Goal: Task Accomplishment & Management: Complete application form

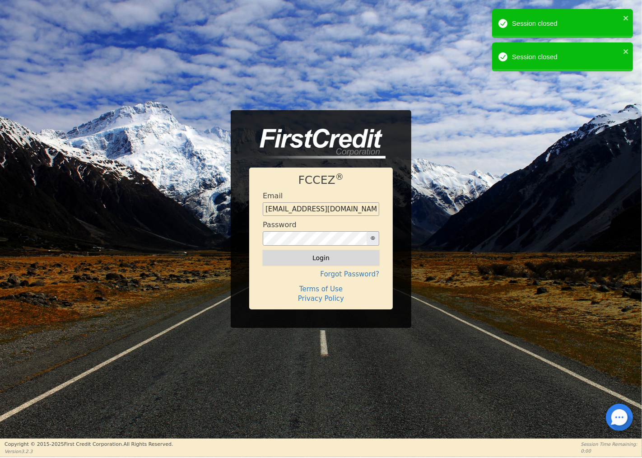
click at [318, 258] on button "Login" at bounding box center [321, 257] width 117 height 15
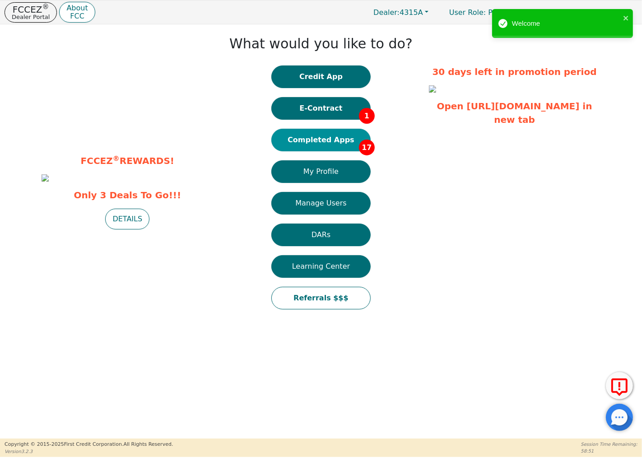
click at [331, 133] on button "Completed Apps 17" at bounding box center [320, 140] width 99 height 23
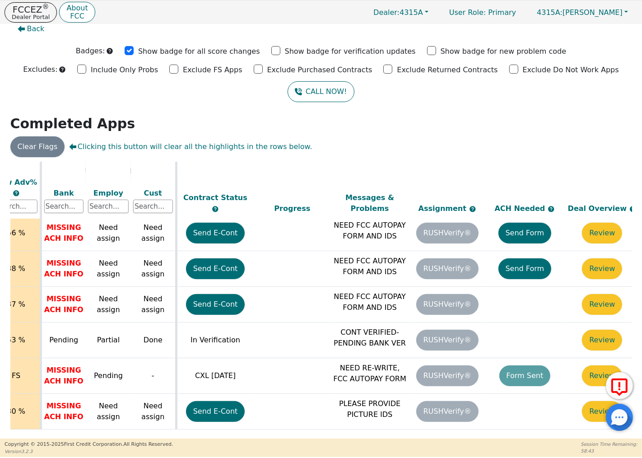
scroll to position [394, 368]
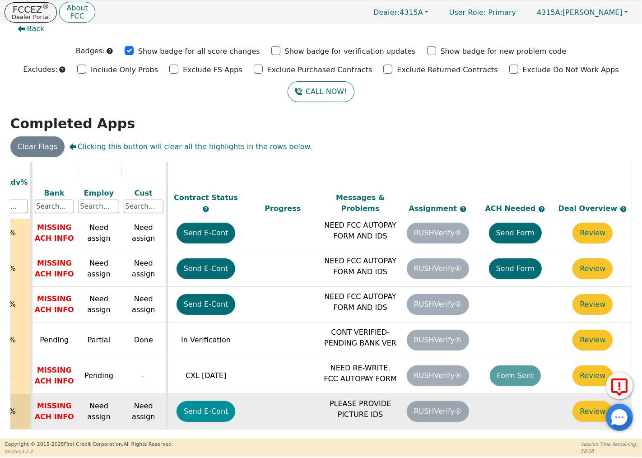
click at [206, 401] on button "Send E-Cont" at bounding box center [206, 411] width 59 height 21
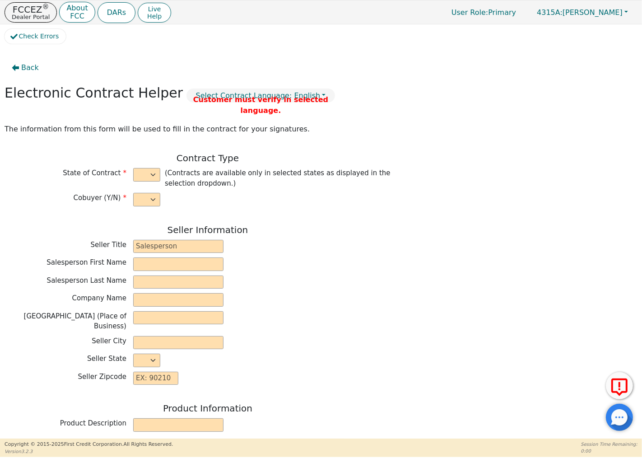
select select "y"
type input "Owner"
type input "[PERSON_NAME]"
type input "GREEN SOLUTIONS TPS INC"
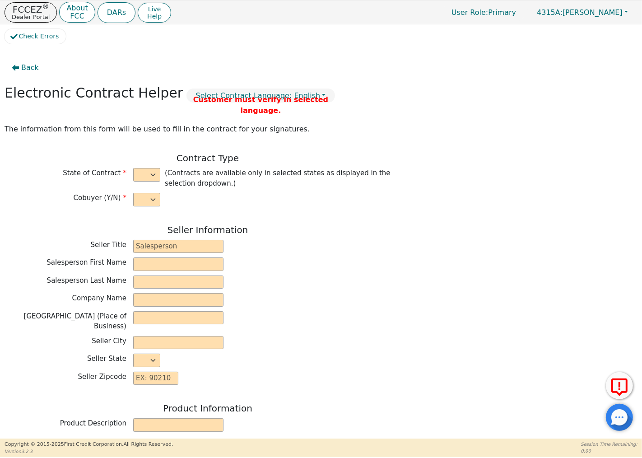
type input "[STREET_ADDRESS][PERSON_NAME]"
type input "COLUMBIA"
select select "SC"
type input "29212"
type input "[PERSON_NAME]"
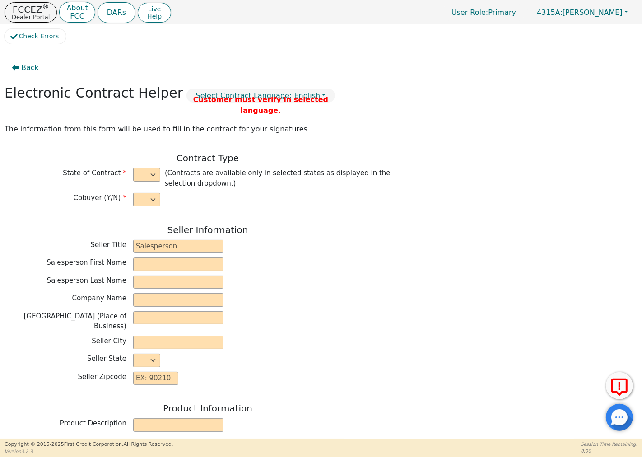
type input "[PERSON_NAME]"
type input "[EMAIL_ADDRESS][DOMAIN_NAME]"
type input "[PERSON_NAME]"
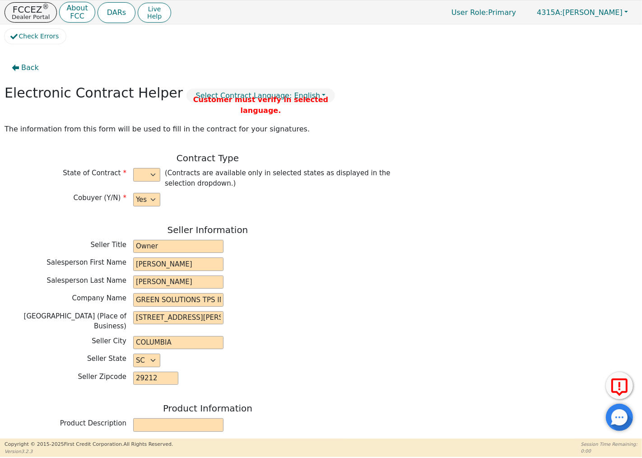
type input "[PERSON_NAME]"
type input "[EMAIL_ADDRESS][DOMAIN_NAME]"
type input "[STREET_ADDRESS]"
type input "Columbia"
select select "SC"
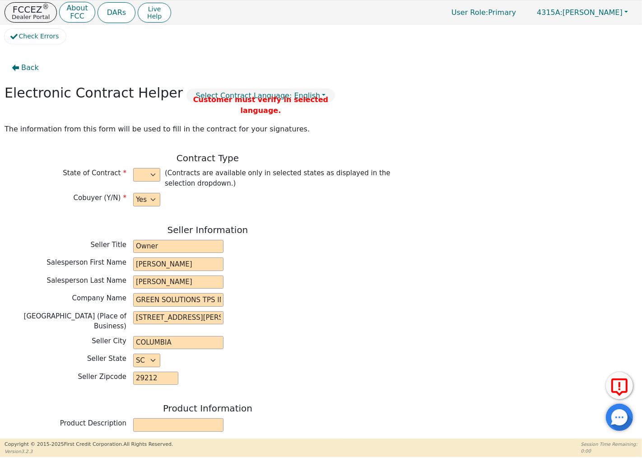
type input "29229"
type input "[DATE]"
type input "19.99"
type input "[DATE]"
type input "48"
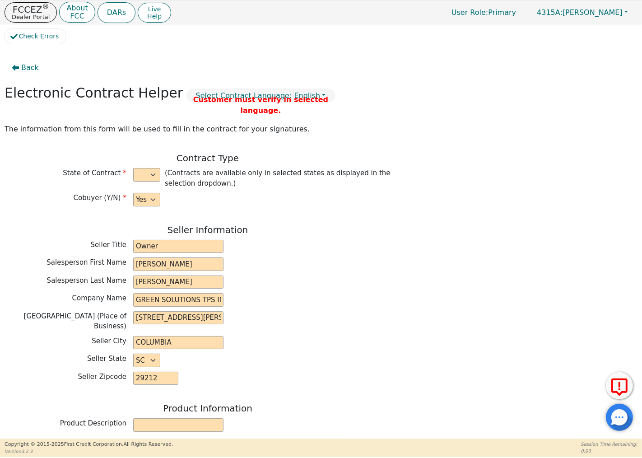
type input "0"
type input "9490.00"
type input "0.00"
type input "9490.00"
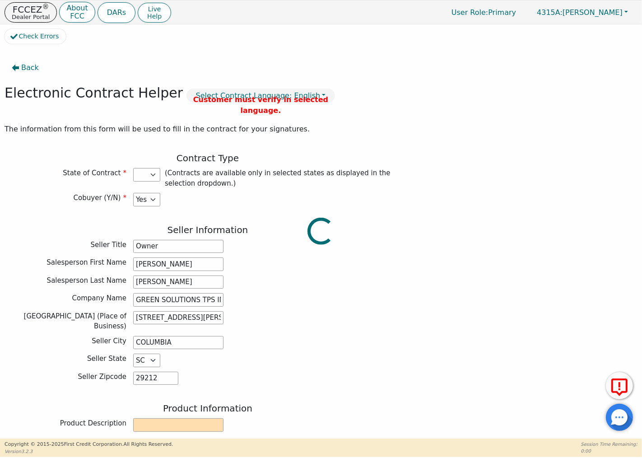
select select "SC"
click at [23, 65] on span "Back" at bounding box center [30, 67] width 18 height 11
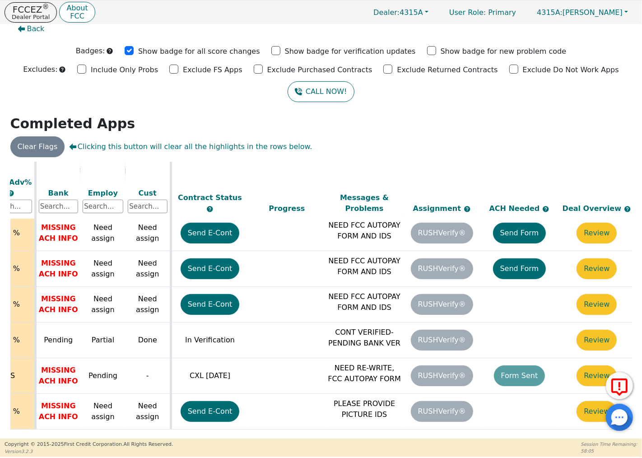
scroll to position [394, 368]
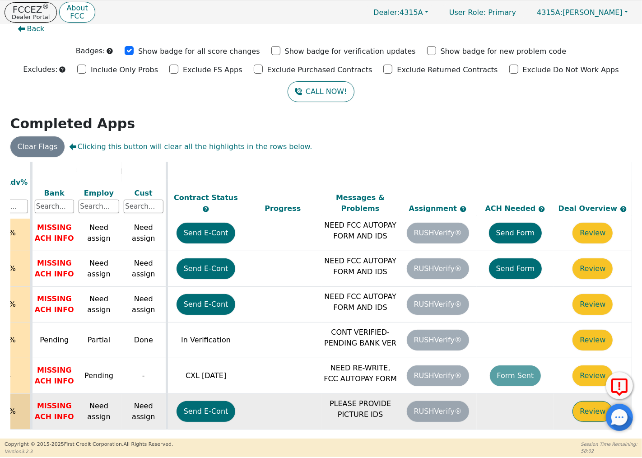
click at [586, 401] on button "Review" at bounding box center [593, 411] width 40 height 21
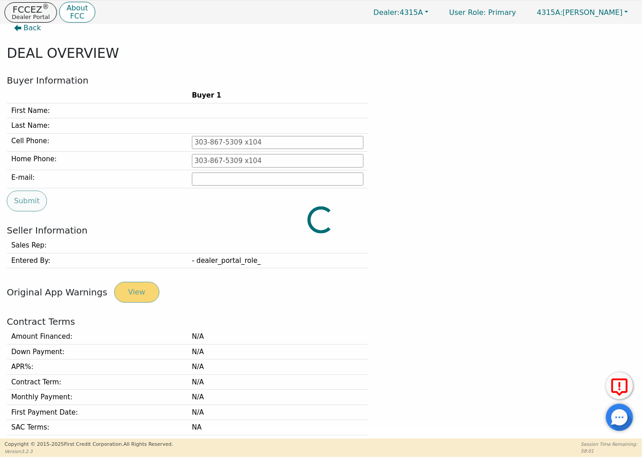
type input "[PHONE_NUMBER]"
type input "[EMAIL_ADDRESS][DOMAIN_NAME]"
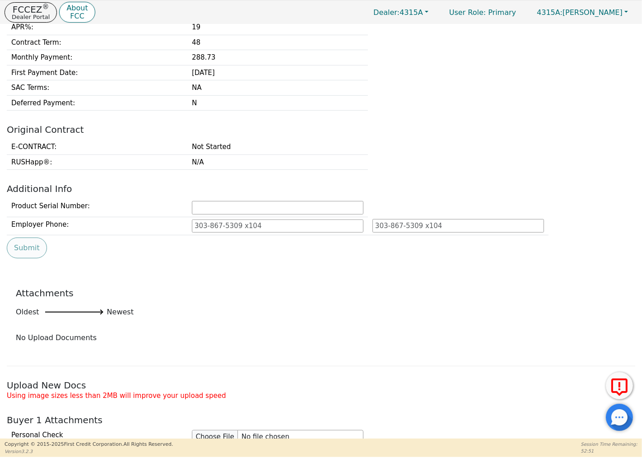
scroll to position [552, 0]
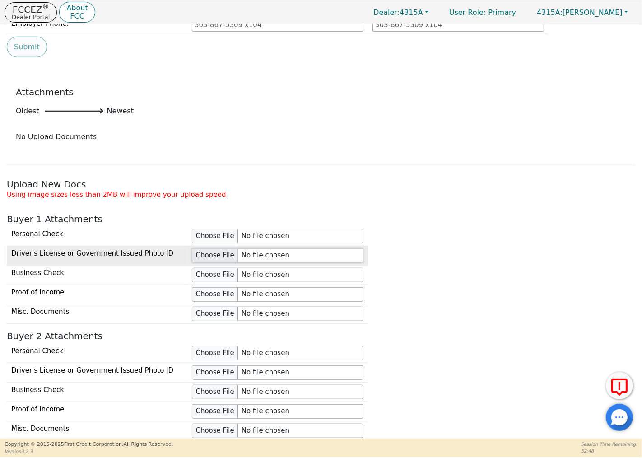
click at [211, 256] on input "file" at bounding box center [278, 255] width 172 height 14
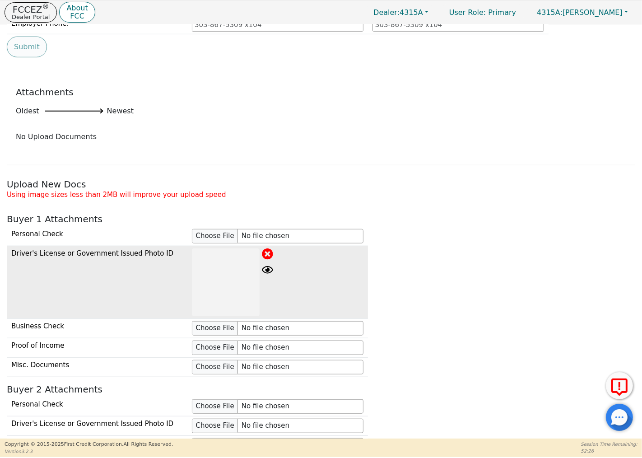
scroll to position [702, 0]
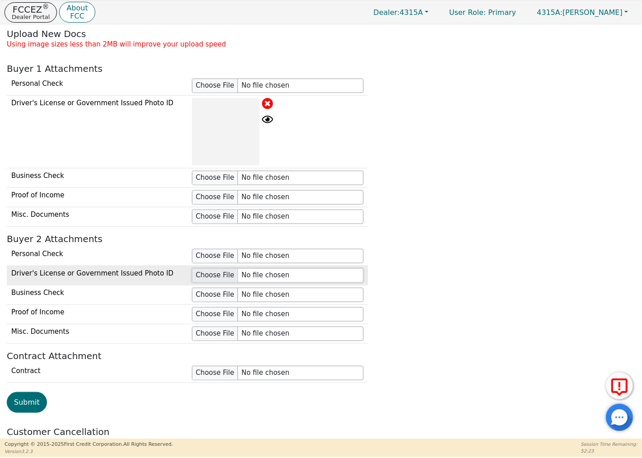
click at [207, 277] on input "file" at bounding box center [278, 275] width 172 height 14
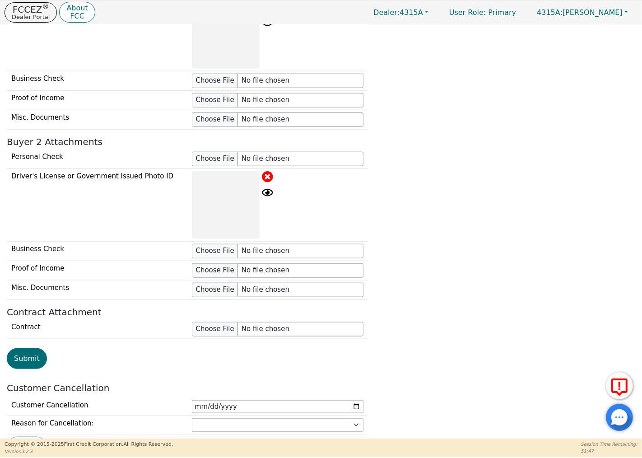
scroll to position [849, 0]
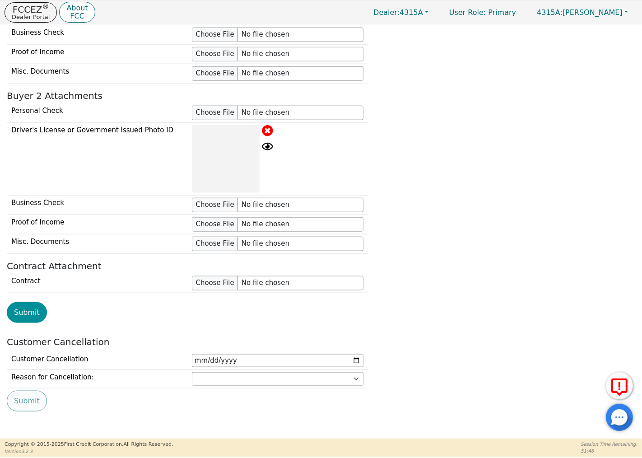
click at [30, 310] on button "Submit" at bounding box center [27, 312] width 40 height 21
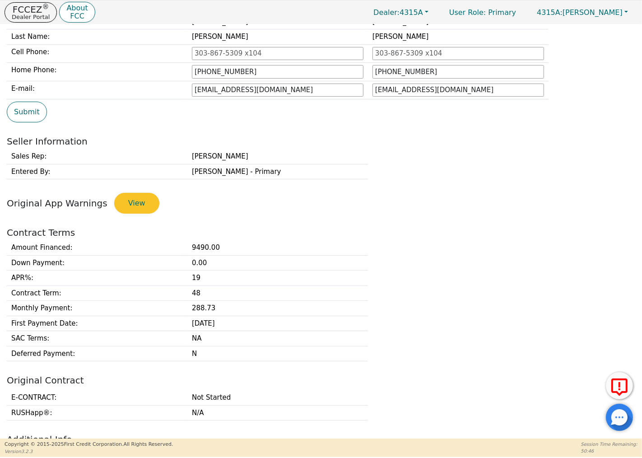
scroll to position [0, 0]
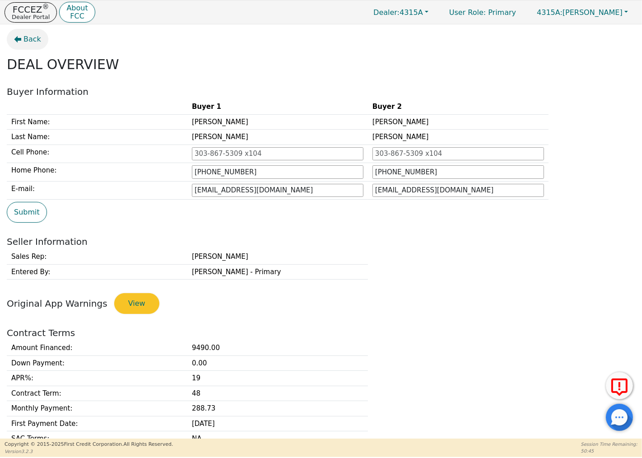
click at [19, 35] on button "Back" at bounding box center [28, 39] width 42 height 21
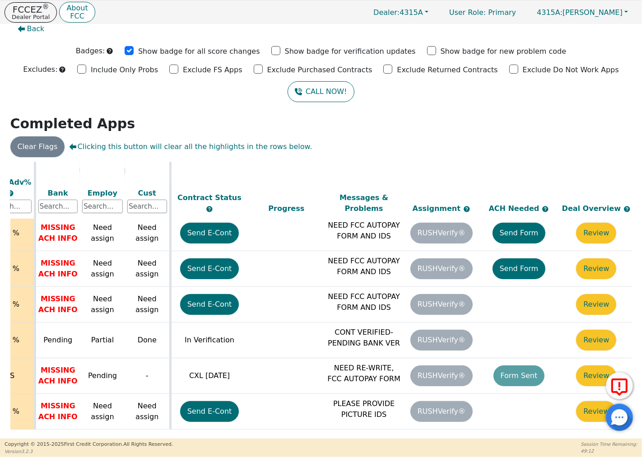
scroll to position [394, 340]
